Goal: Navigation & Orientation: Understand site structure

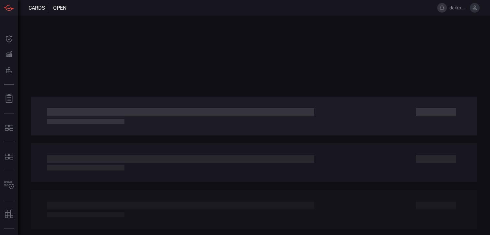
click at [462, 9] on span "darko.blagojevic" at bounding box center [458, 7] width 18 height 5
click at [475, 8] on icon at bounding box center [475, 8] width 6 height 6
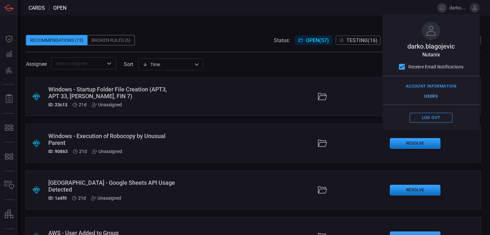
click at [427, 95] on button "Users" at bounding box center [430, 96] width 43 height 10
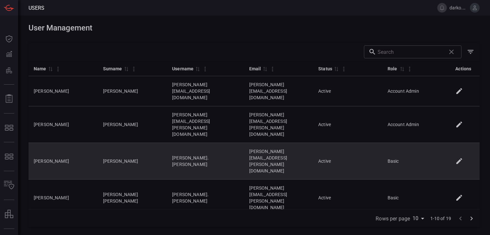
click at [456, 158] on icon at bounding box center [459, 161] width 6 height 6
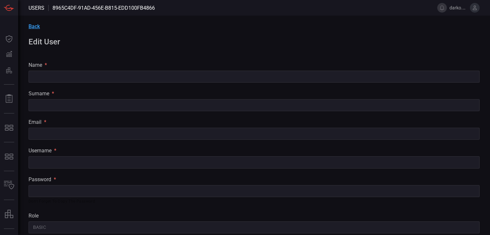
type input "[PERSON_NAME]"
type input "[PERSON_NAME][EMAIL_ADDRESS][PERSON_NAME][DOMAIN_NAME]"
type input "[PERSON_NAME].[PERSON_NAME]"
type input "Basic"
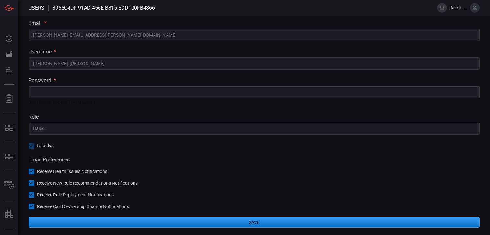
scroll to position [99, 0]
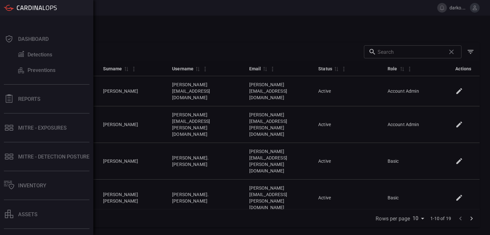
click at [15, 13] on div at bounding box center [46, 8] width 93 height 16
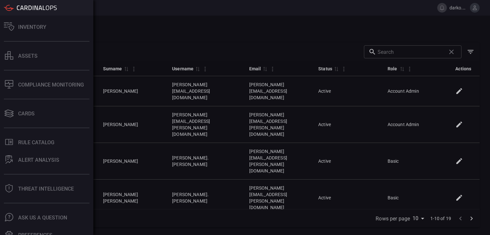
scroll to position [166, 0]
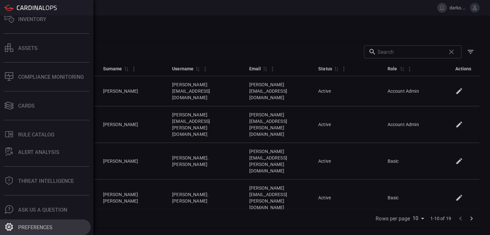
click at [48, 222] on button "Preferences" at bounding box center [45, 227] width 91 height 16
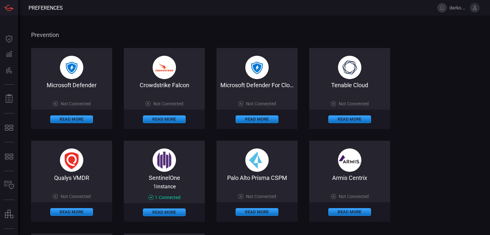
scroll to position [762, 0]
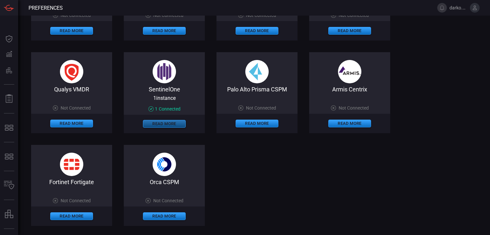
click at [175, 127] on button "Read More" at bounding box center [164, 124] width 43 height 8
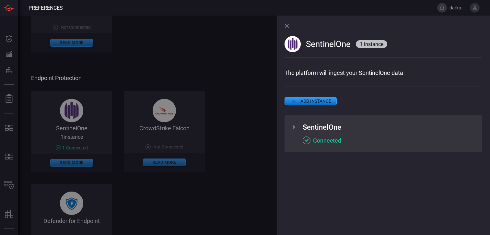
click at [161, 63] on div "Cloud Security Information and Event Management Splunk Enterprise Security on C…" at bounding box center [156, 77] width 251 height 1612
click at [289, 28] on div "SentinelOne 1 instance" at bounding box center [383, 43] width 198 height 54
click at [283, 25] on div "SentinelOne 1 instance The platform will ingest your SentinelOne data ADD INSTA…" at bounding box center [383, 125] width 213 height 219
click at [286, 25] on icon at bounding box center [286, 26] width 4 height 4
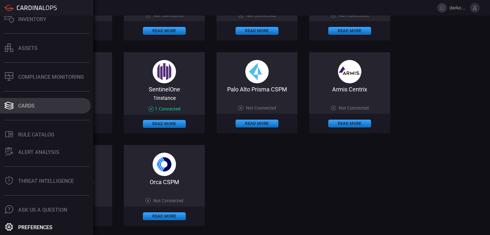
click at [46, 101] on button "Cards" at bounding box center [45, 106] width 91 height 16
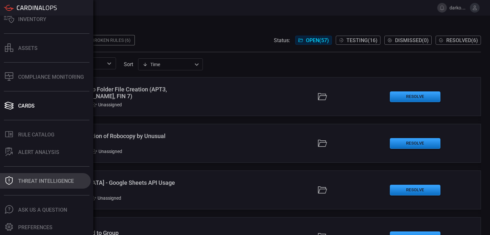
click at [34, 178] on div "Threat Intelligence" at bounding box center [46, 181] width 56 height 6
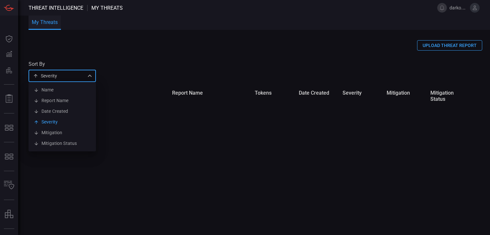
click at [86, 76] on div "Severity severity Name Report Name Date Created Severity Mitigation Mitigation …" at bounding box center [61, 76] width 67 height 12
click at [131, 74] on div at bounding box center [245, 117] width 490 height 235
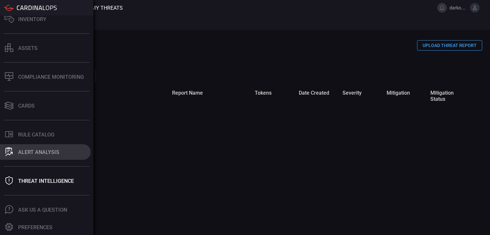
click at [38, 148] on button "ALERT ANALYSIS" at bounding box center [45, 152] width 91 height 16
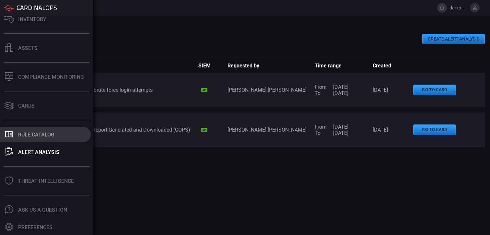
click at [30, 131] on div "Rule Catalog" at bounding box center [36, 134] width 36 height 6
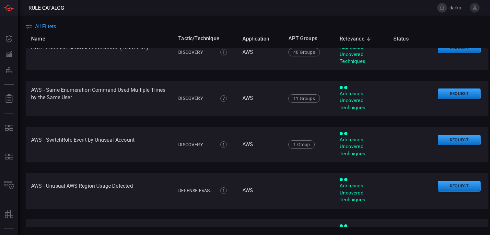
scroll to position [267, 0]
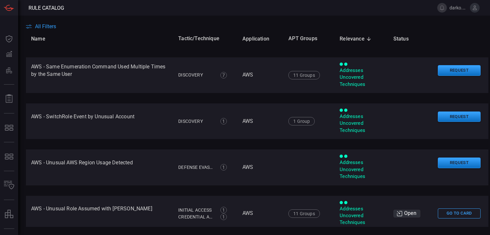
click at [42, 24] on span "All Filters" at bounding box center [45, 26] width 21 height 6
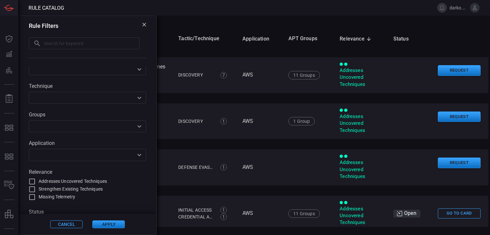
scroll to position [0, 0]
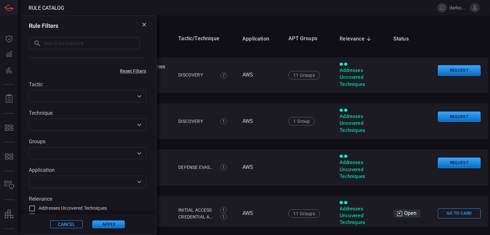
click at [142, 23] on div "Rule Filters ​ ​" at bounding box center [87, 41] width 138 height 50
click at [142, 25] on icon at bounding box center [144, 25] width 4 height 4
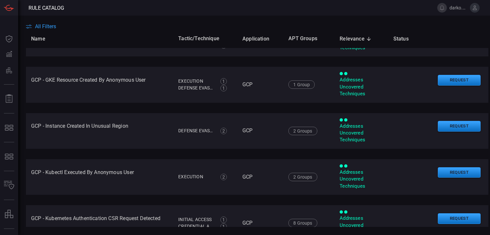
scroll to position [2146, 0]
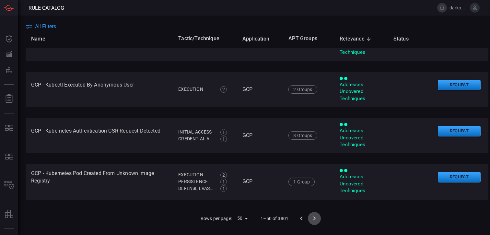
click at [311, 219] on icon "Go to next page" at bounding box center [314, 218] width 8 height 8
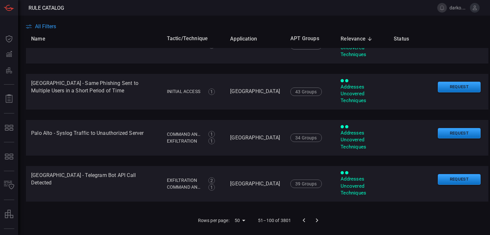
scroll to position [2155, 0]
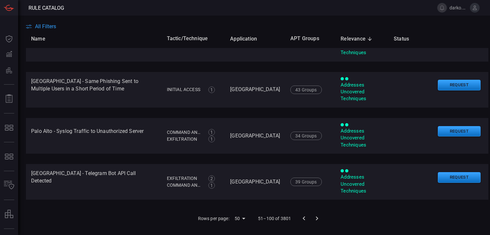
click at [313, 221] on icon "Go to next page" at bounding box center [317, 218] width 8 height 8
